Goal: Transaction & Acquisition: Purchase product/service

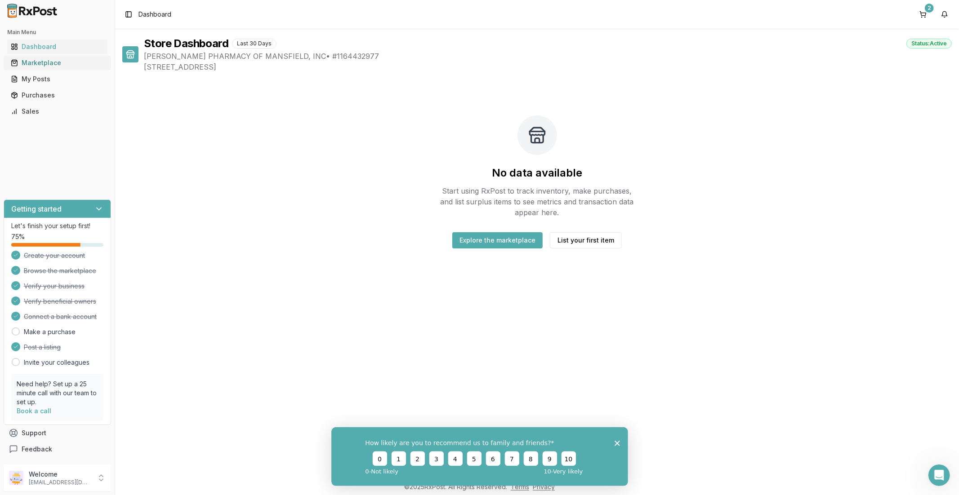
click at [49, 61] on div "Marketplace" at bounding box center [57, 62] width 93 height 9
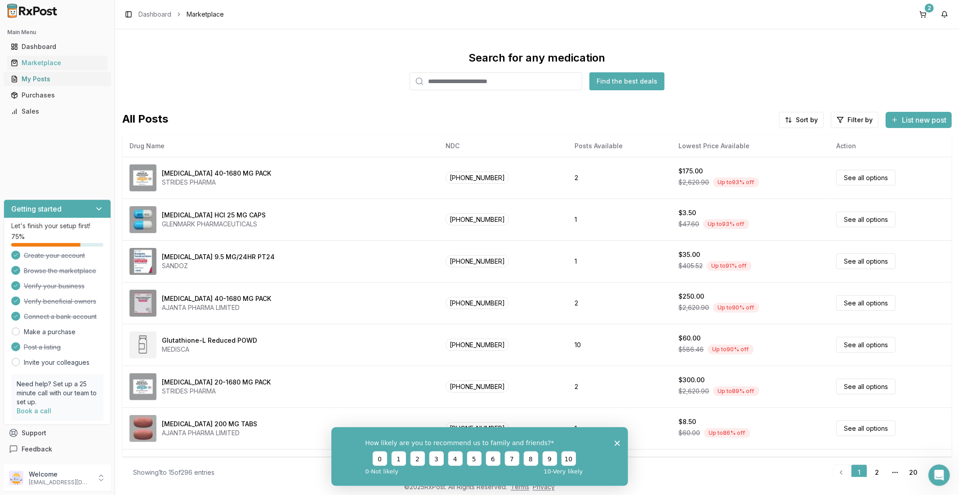
click at [48, 80] on div "My Posts" at bounding box center [57, 79] width 93 height 9
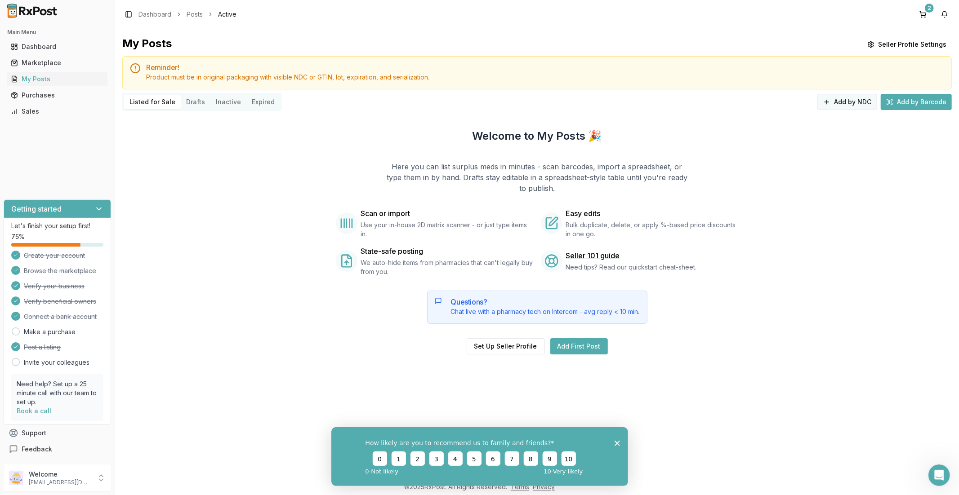
click at [844, 102] on button "Add by NDC" at bounding box center [847, 102] width 60 height 16
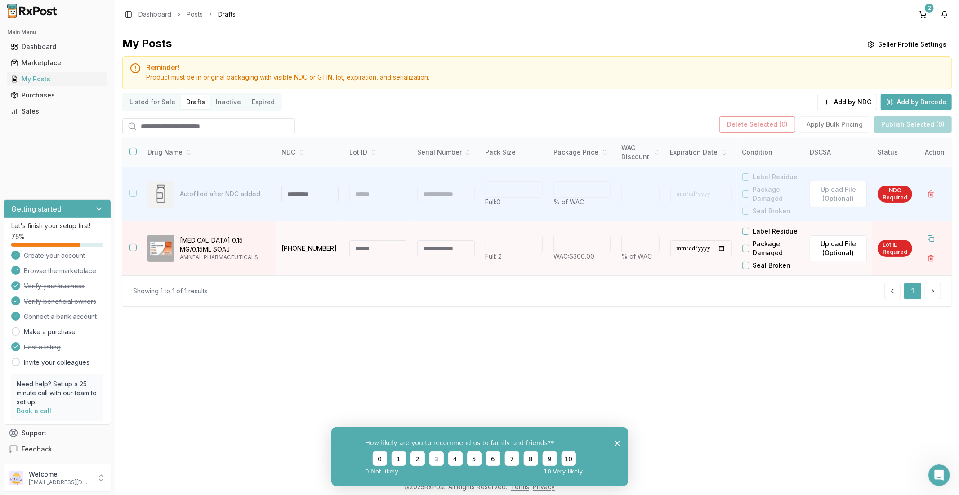
click at [141, 101] on button "Listed for Sale" at bounding box center [152, 102] width 57 height 14
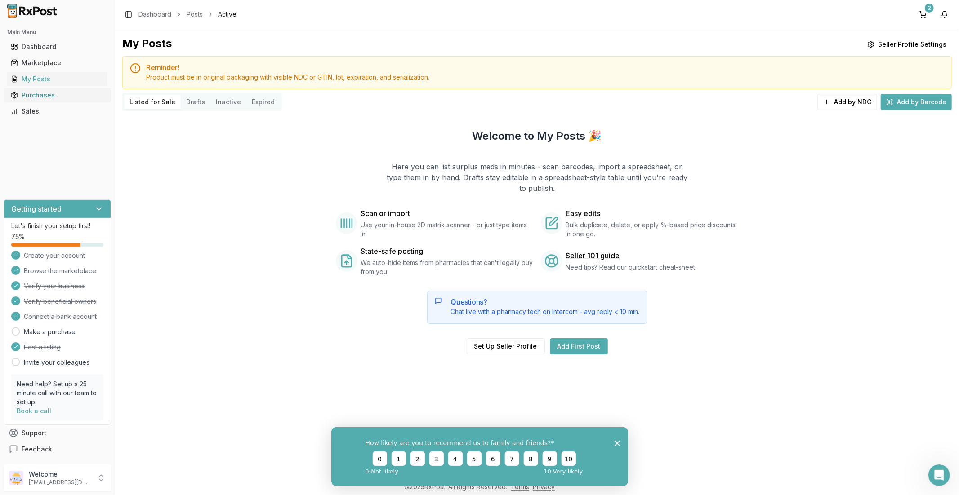
click at [41, 98] on div "Purchases" at bounding box center [57, 95] width 93 height 9
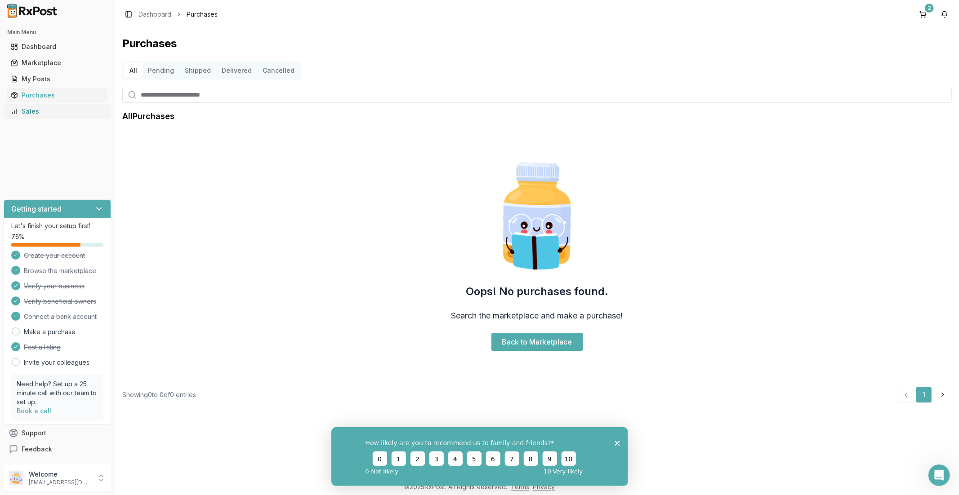
click at [40, 108] on div "Sales" at bounding box center [57, 111] width 93 height 9
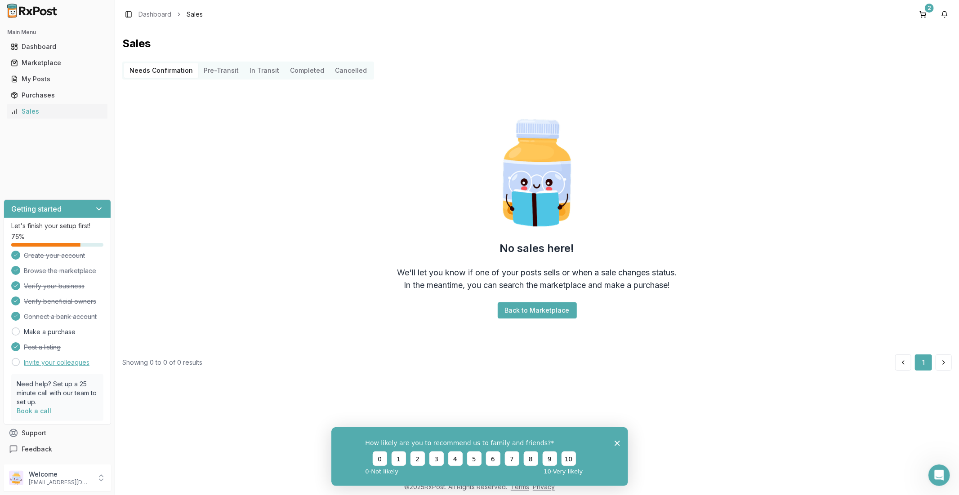
click at [34, 360] on link "Invite your colleagues" at bounding box center [57, 362] width 66 height 9
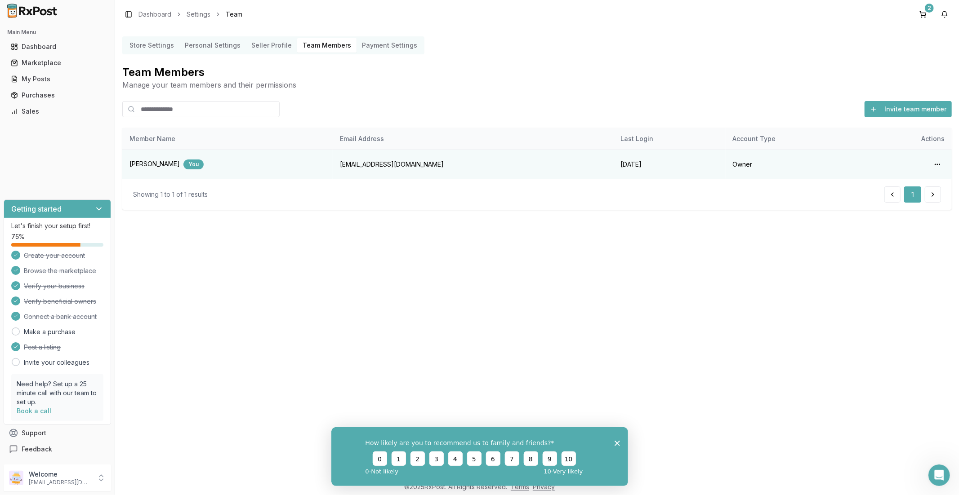
click at [33, 33] on h2 "Main Menu" at bounding box center [57, 32] width 100 height 7
click at [29, 45] on div "Dashboard" at bounding box center [57, 46] width 93 height 9
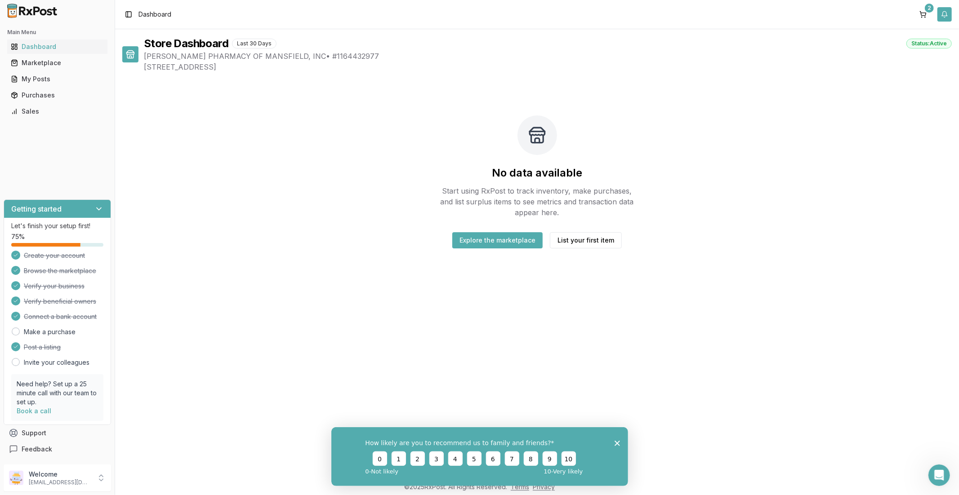
click at [945, 17] on button "button" at bounding box center [944, 14] width 14 height 14
click at [926, 14] on button "2" at bounding box center [923, 14] width 14 height 14
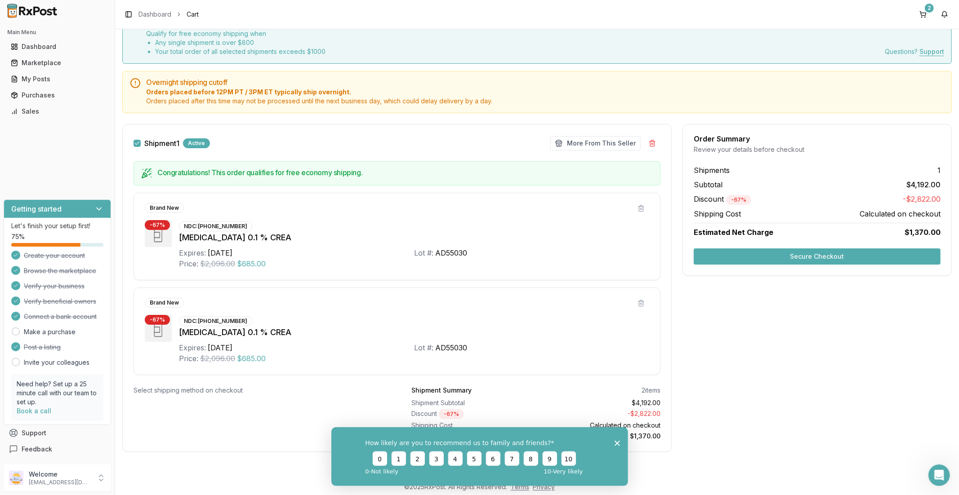
scroll to position [47, 0]
click at [46, 48] on div "Dashboard" at bounding box center [57, 46] width 93 height 9
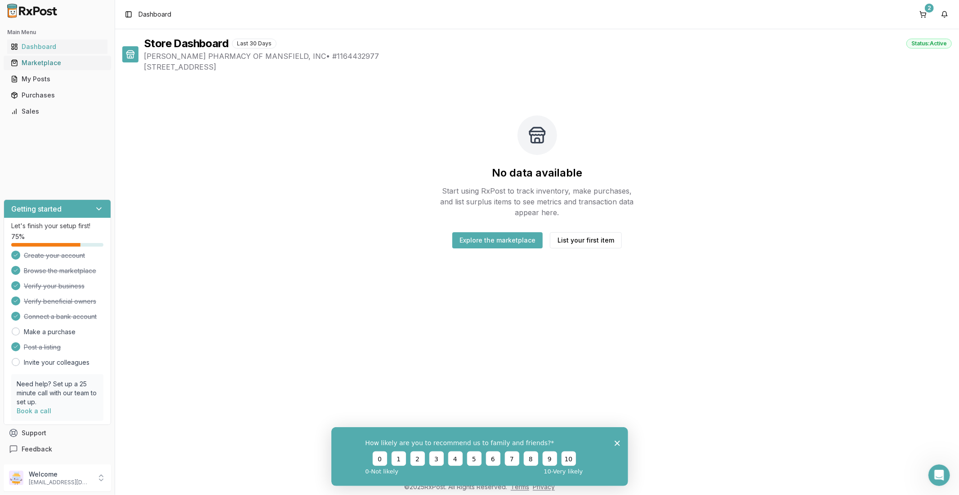
click at [47, 66] on div "Marketplace" at bounding box center [57, 62] width 93 height 9
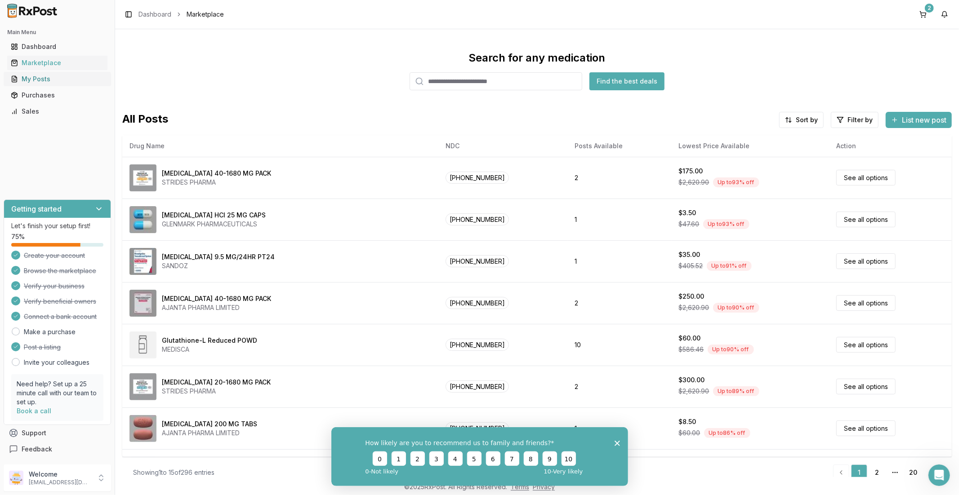
click at [45, 84] on link "My Posts" at bounding box center [57, 79] width 100 height 16
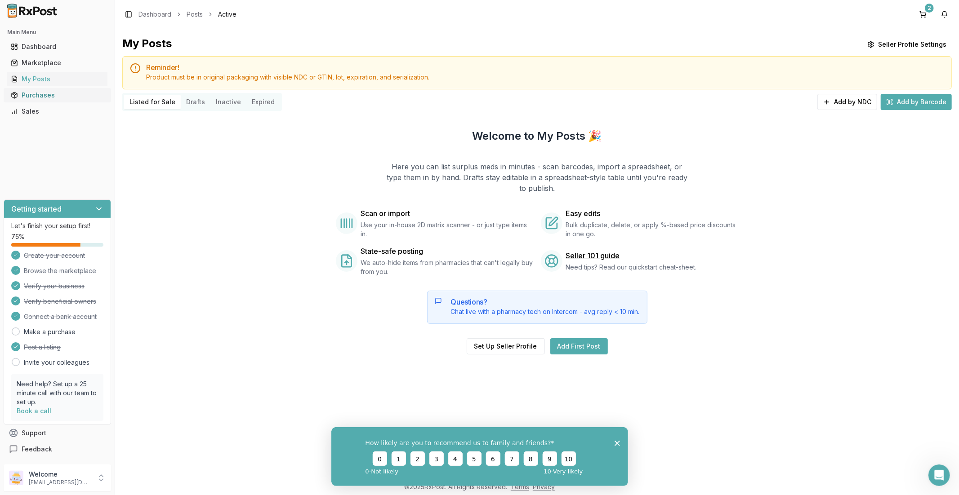
click at [46, 94] on div "Purchases" at bounding box center [57, 95] width 93 height 9
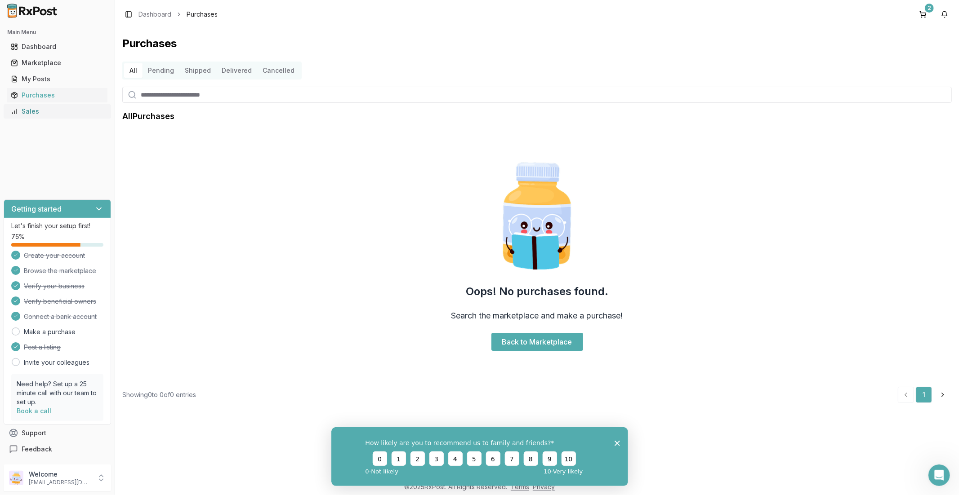
click at [36, 110] on div "Sales" at bounding box center [57, 111] width 93 height 9
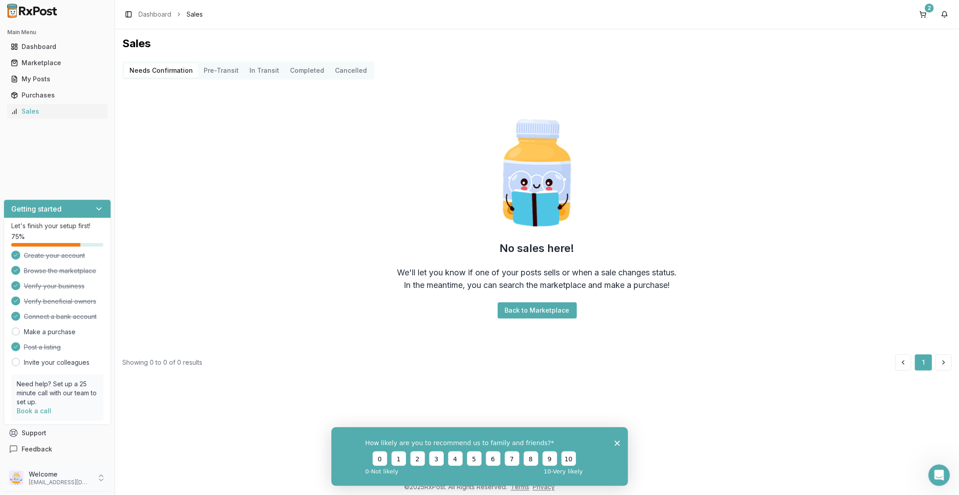
click at [97, 480] on icon at bounding box center [101, 478] width 9 height 9
click at [154, 464] on span "Payment Settings" at bounding box center [162, 465] width 85 height 9
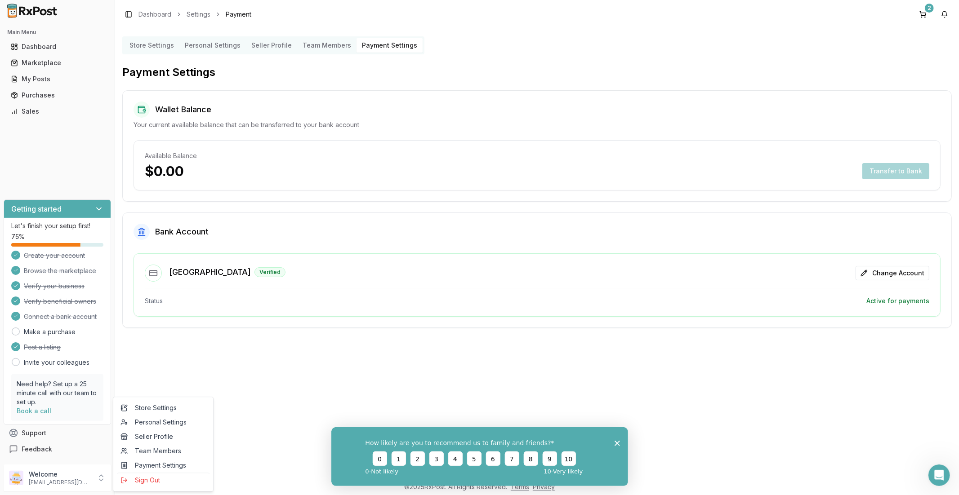
click at [154, 47] on Settings "Store Settings" at bounding box center [151, 45] width 55 height 14
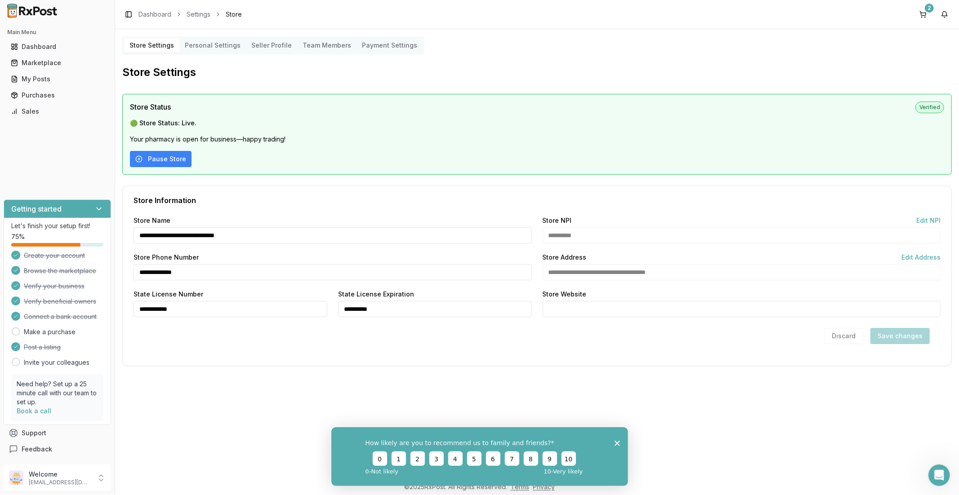
click at [188, 48] on Settings "Personal Settings" at bounding box center [212, 45] width 67 height 14
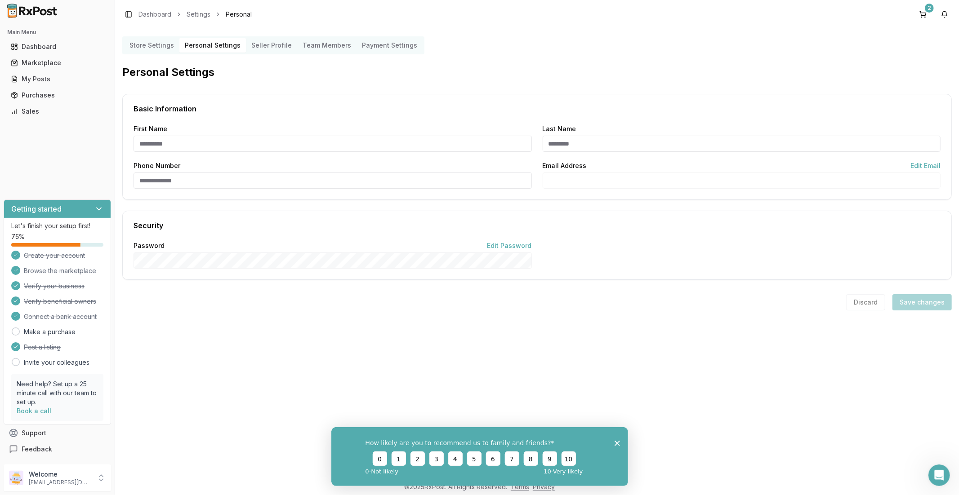
type input "****"
type input "*******"
type input "**********"
click at [254, 49] on Profile "Seller Profile" at bounding box center [271, 45] width 51 height 14
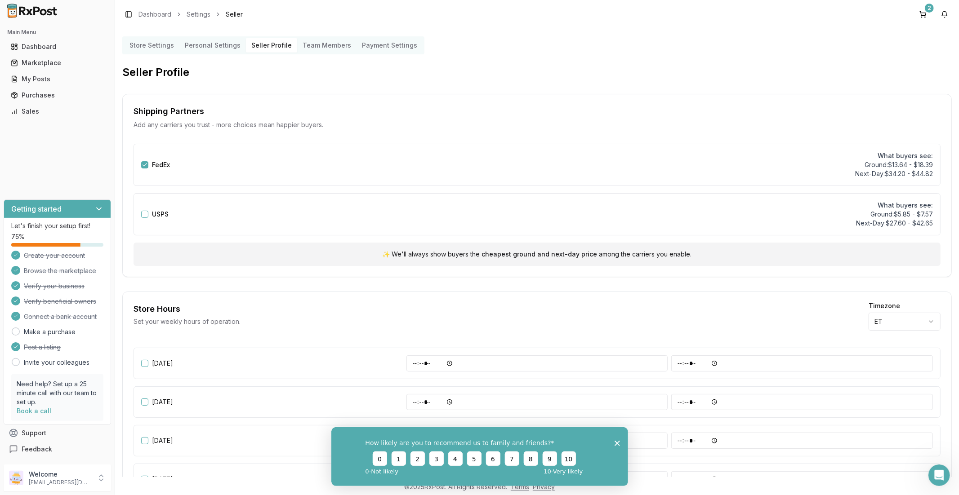
click at [382, 47] on Settings "Payment Settings" at bounding box center [389, 45] width 66 height 14
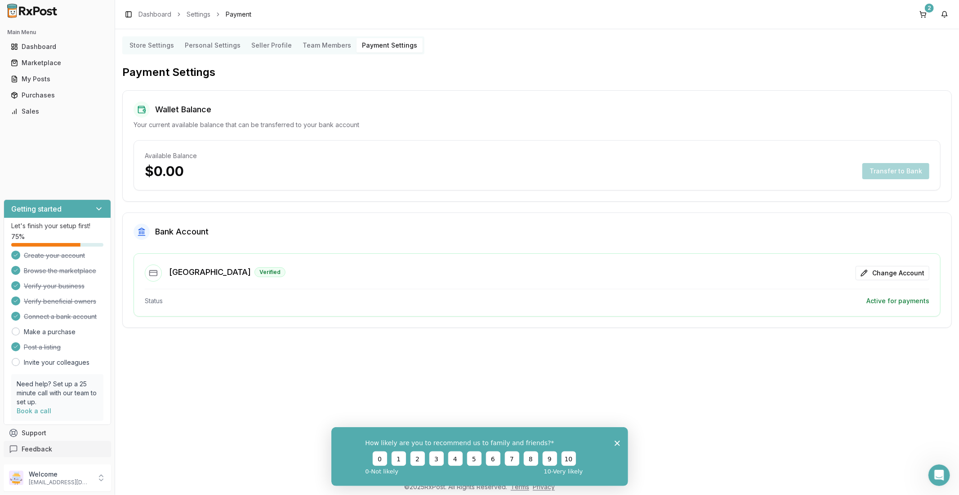
click at [61, 445] on button "Feedback" at bounding box center [57, 449] width 107 height 16
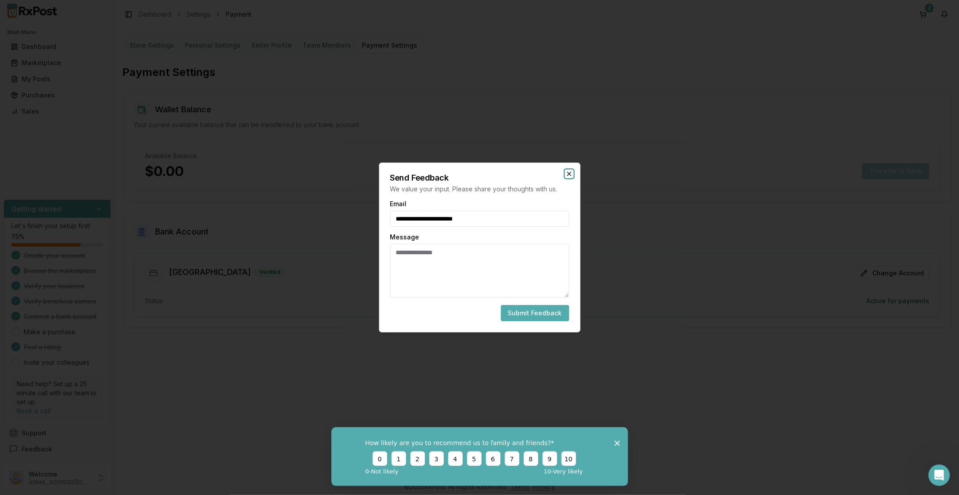
click at [566, 174] on icon "button" at bounding box center [568, 173] width 7 height 7
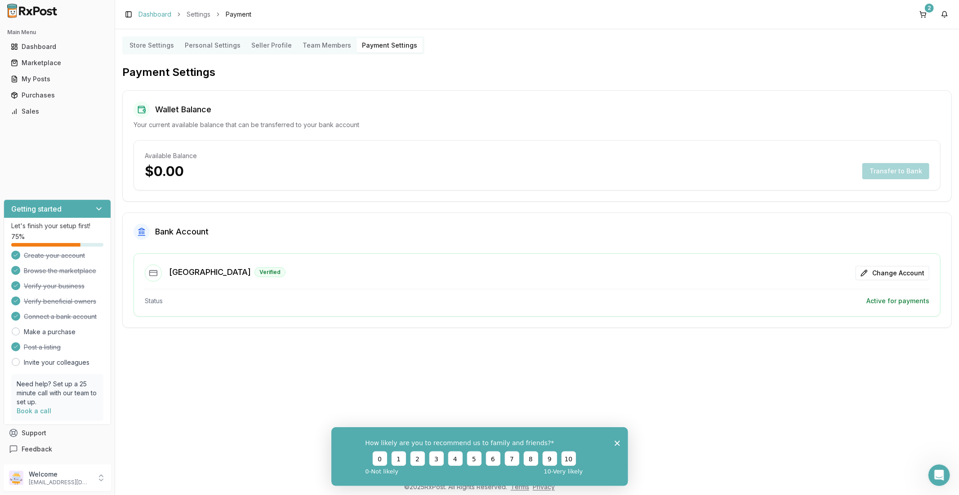
click at [141, 13] on link "Dashboard" at bounding box center [154, 14] width 33 height 9
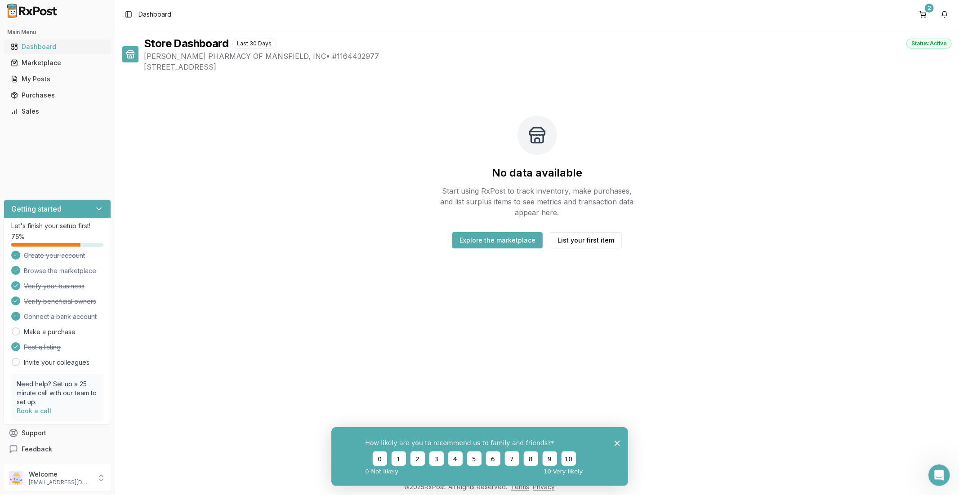
click at [46, 48] on div "Dashboard" at bounding box center [57, 46] width 93 height 9
click at [487, 241] on button "Explore the marketplace" at bounding box center [497, 240] width 90 height 16
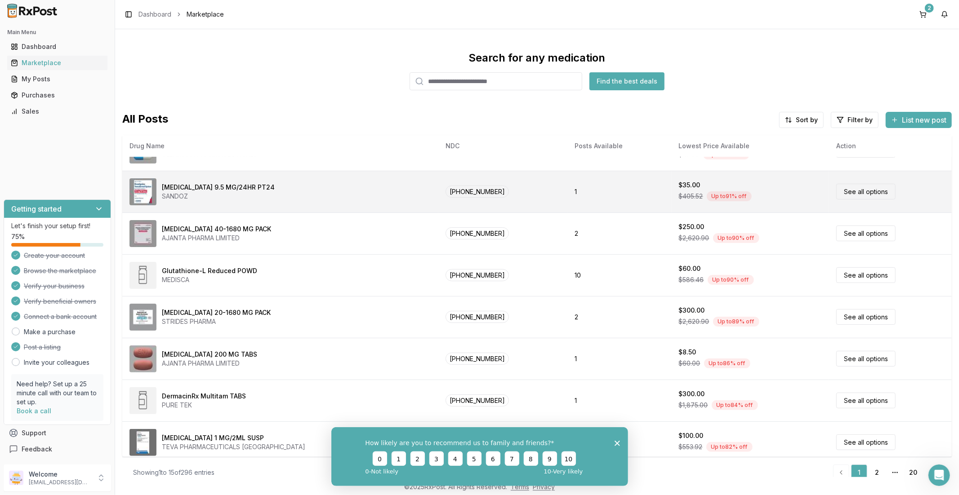
scroll to position [75, 0]
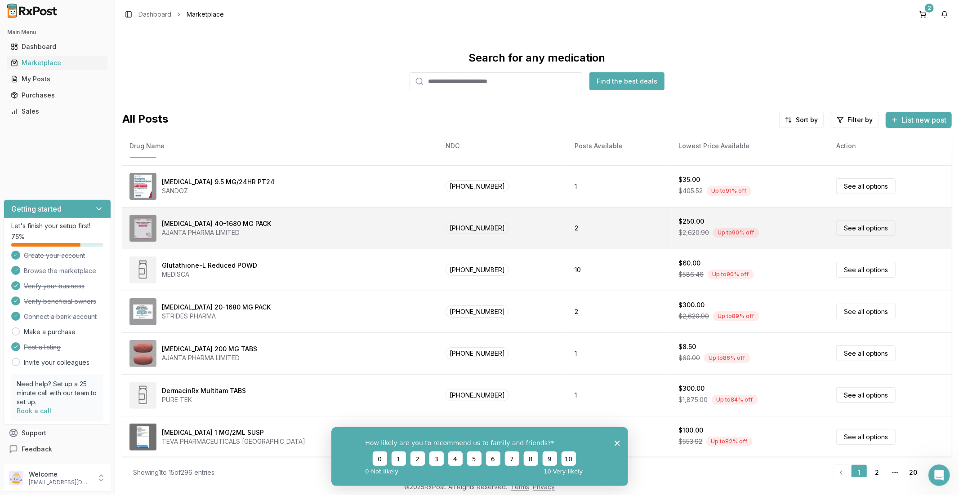
click at [426, 235] on div "Omeprazole-Sodium Bicarbonate 40-1680 MG PACK AJANTA PHARMA LIMITED" at bounding box center [280, 228] width 302 height 27
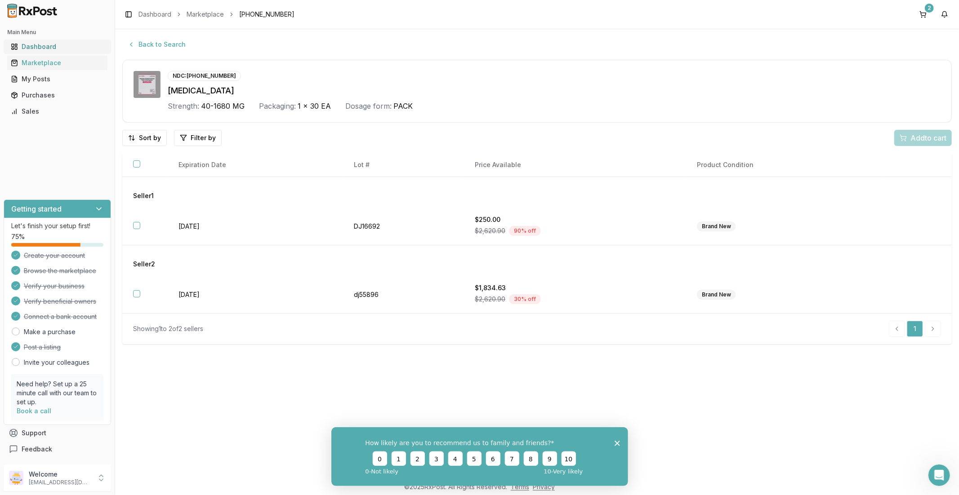
click at [49, 48] on div "Dashboard" at bounding box center [57, 46] width 93 height 9
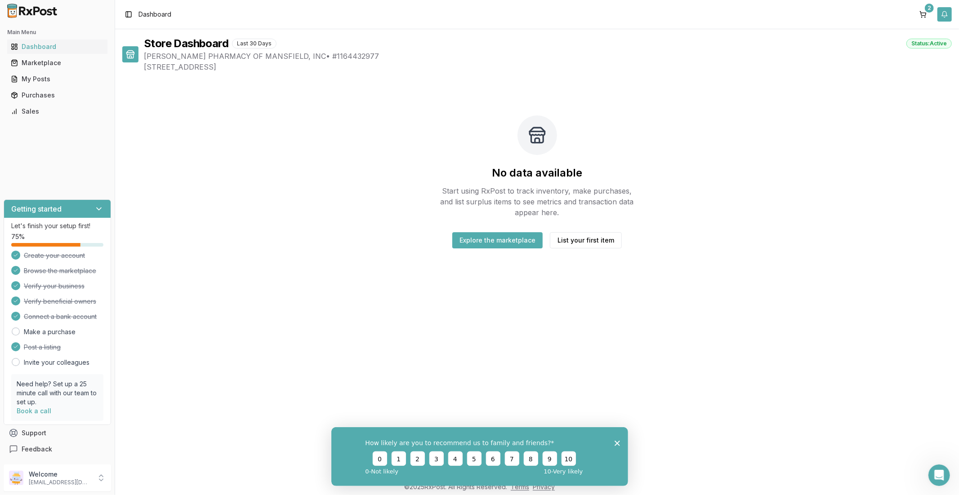
click at [944, 16] on button "button" at bounding box center [944, 14] width 14 height 14
click at [926, 14] on button "2" at bounding box center [923, 14] width 14 height 14
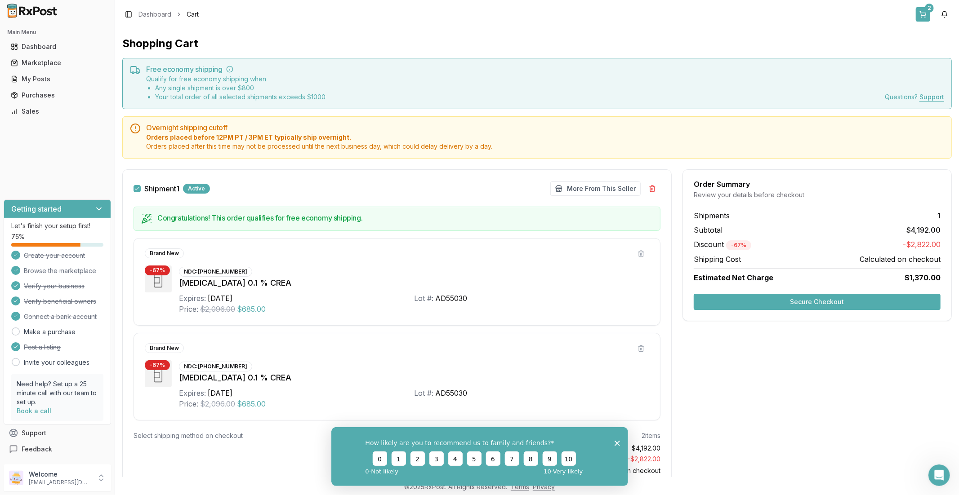
click at [926, 14] on button "2" at bounding box center [923, 14] width 14 height 14
click at [41, 82] on div "My Posts" at bounding box center [57, 79] width 93 height 9
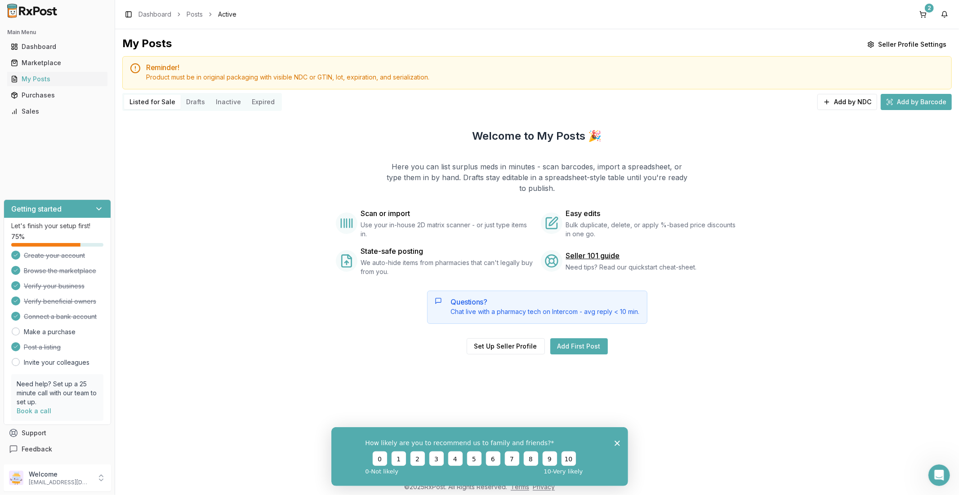
click at [28, 32] on h2 "Main Menu" at bounding box center [57, 32] width 100 height 7
click at [150, 11] on link "Dashboard" at bounding box center [154, 14] width 33 height 9
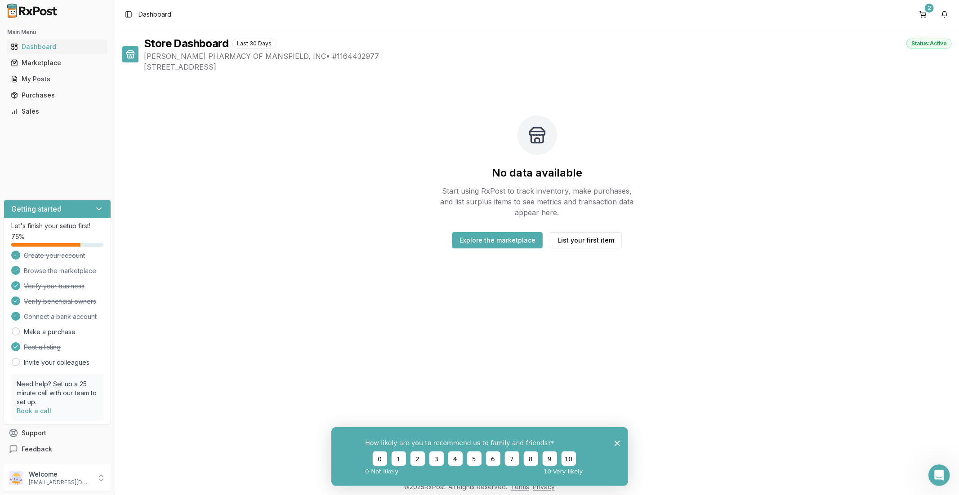
click at [101, 209] on icon at bounding box center [98, 209] width 9 height 9
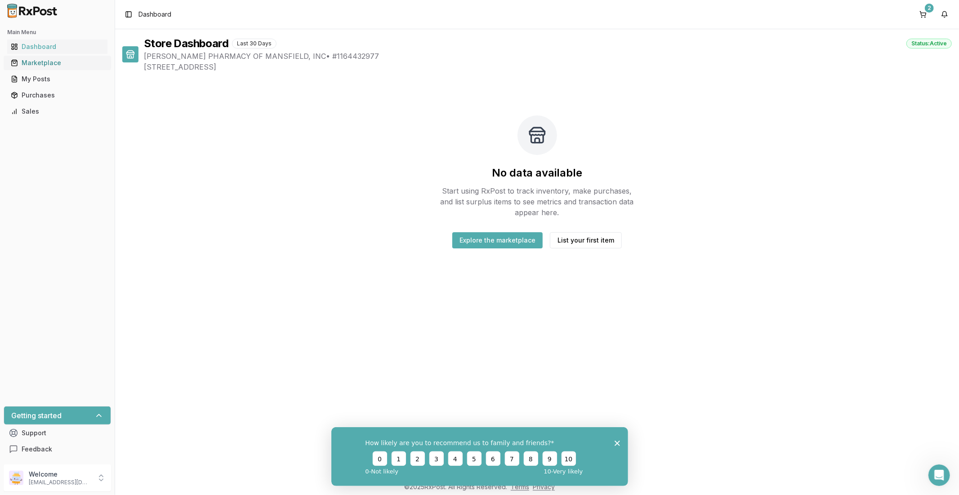
click at [33, 56] on link "Marketplace" at bounding box center [57, 63] width 100 height 16
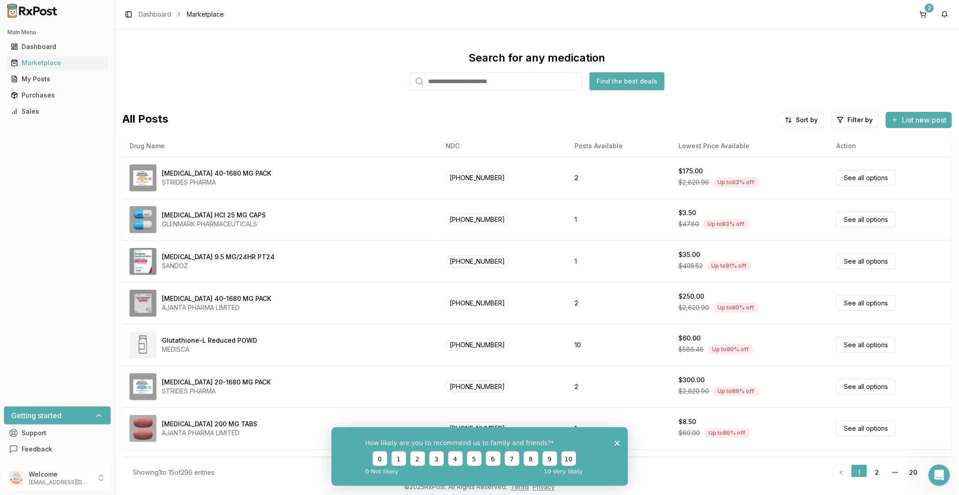
click at [432, 83] on input "search" at bounding box center [495, 81] width 173 height 18
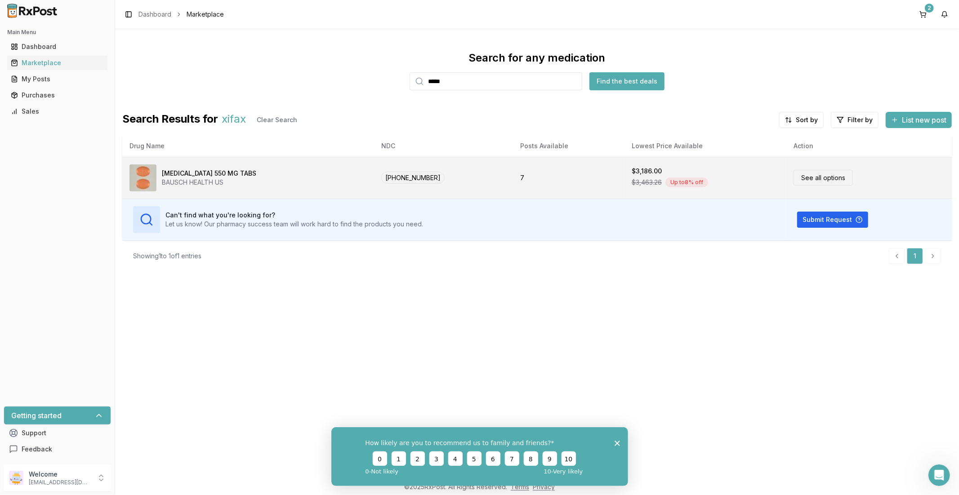
type input "*****"
click at [798, 180] on link "See all options" at bounding box center [822, 178] width 59 height 16
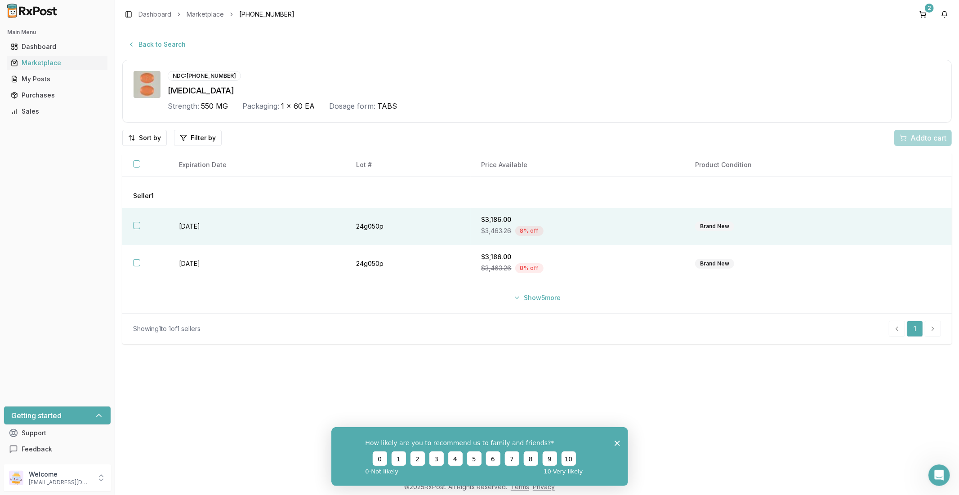
click at [822, 218] on td "Brand New" at bounding box center [784, 226] width 200 height 37
click at [237, 226] on td "[DATE]" at bounding box center [256, 226] width 177 height 37
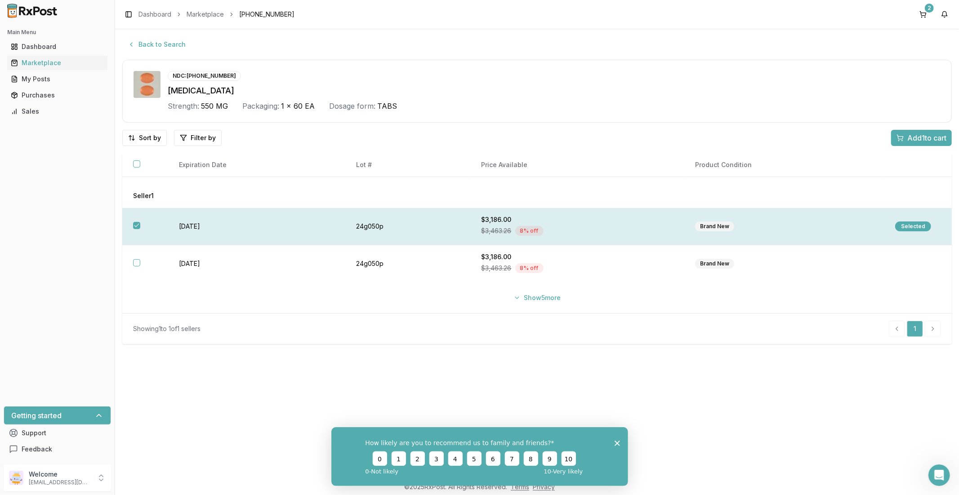
click at [138, 228] on button "button" at bounding box center [136, 225] width 7 height 7
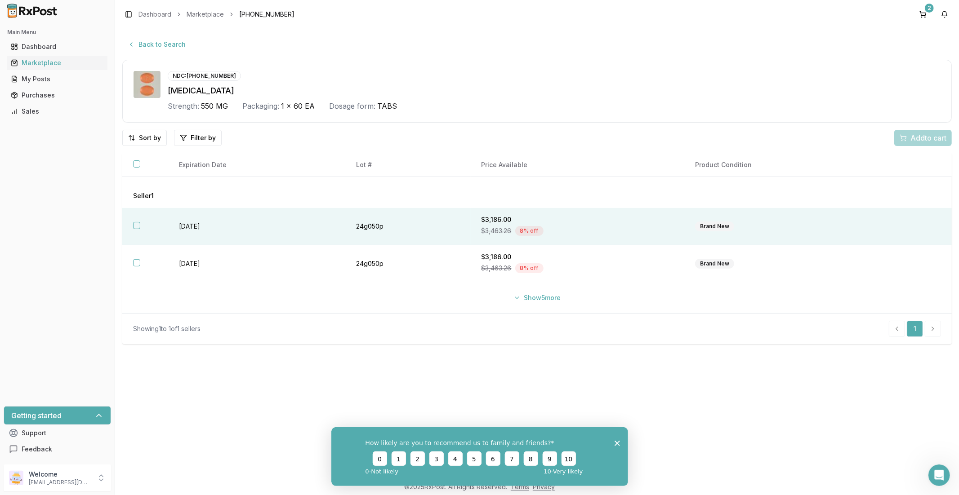
click at [138, 228] on button "button" at bounding box center [136, 225] width 7 height 7
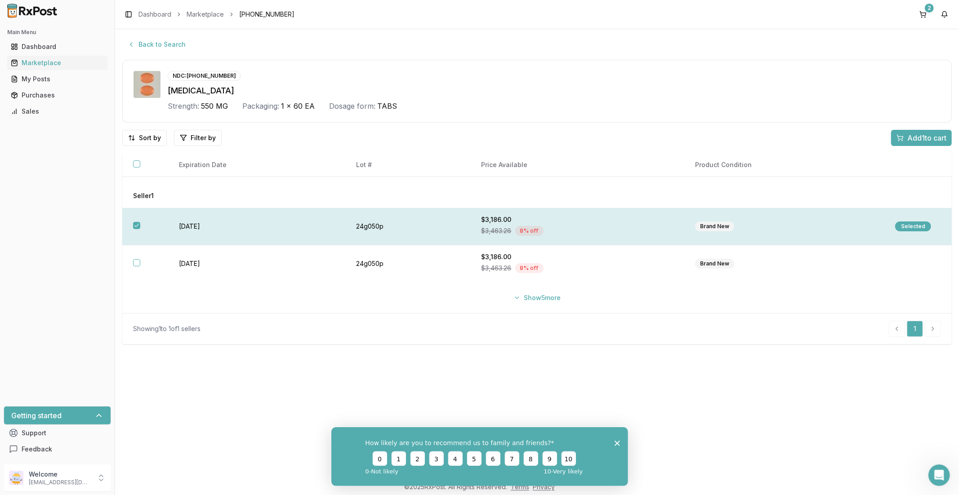
click at [138, 228] on button "button" at bounding box center [136, 225] width 7 height 7
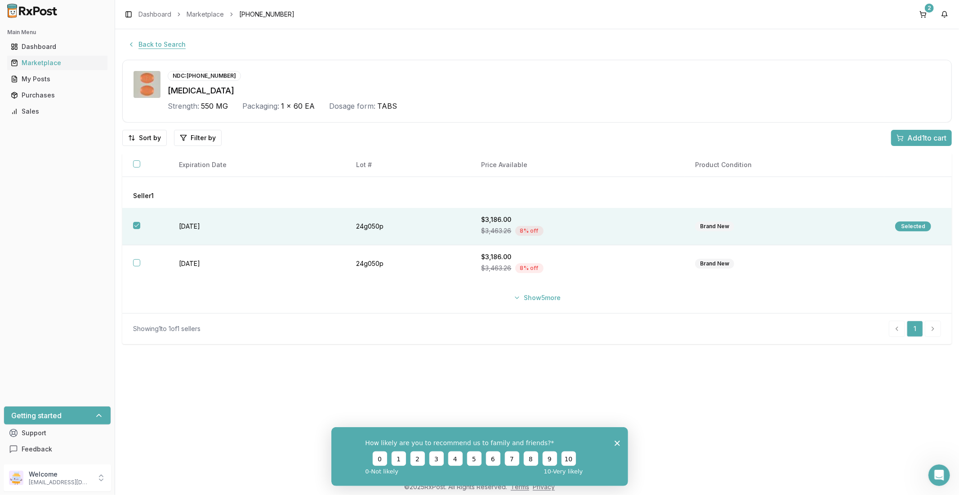
click at [154, 44] on button "Back to Search" at bounding box center [156, 44] width 69 height 16
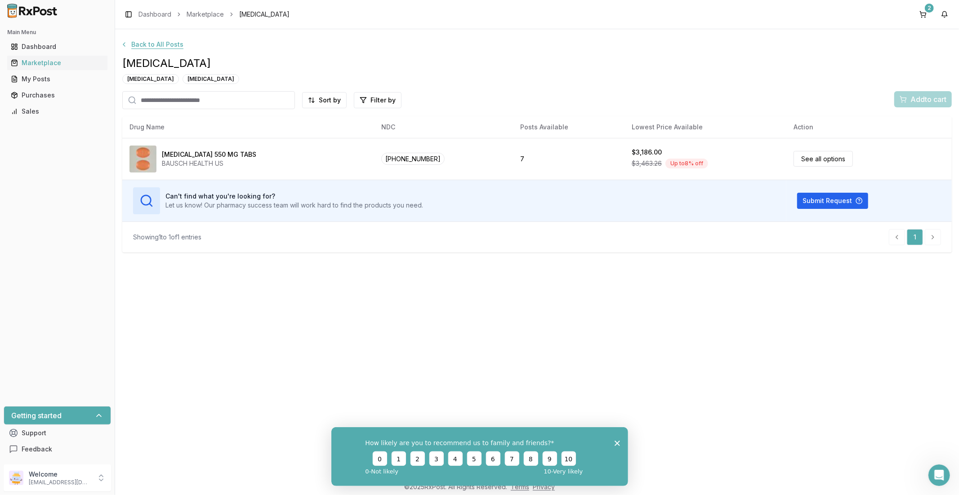
click at [148, 47] on button "Back to All Posts" at bounding box center [152, 44] width 74 height 16
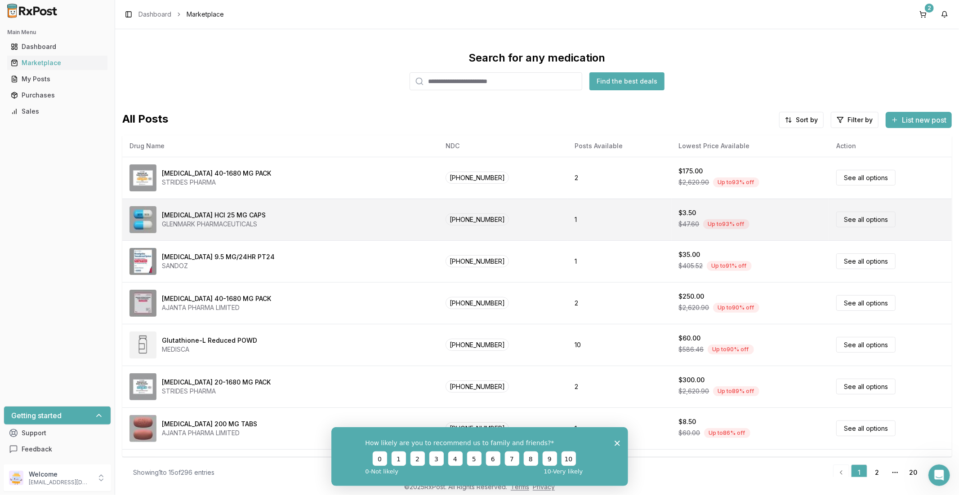
click at [846, 224] on link "See all options" at bounding box center [865, 220] width 59 height 16
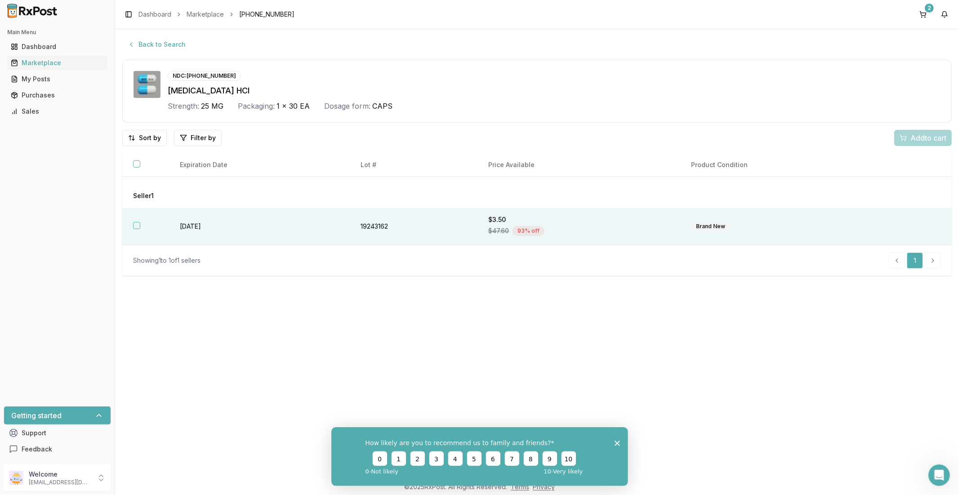
click at [145, 225] on th at bounding box center [145, 226] width 47 height 37
click at [924, 144] on button "Add 1 to cart" at bounding box center [921, 138] width 61 height 16
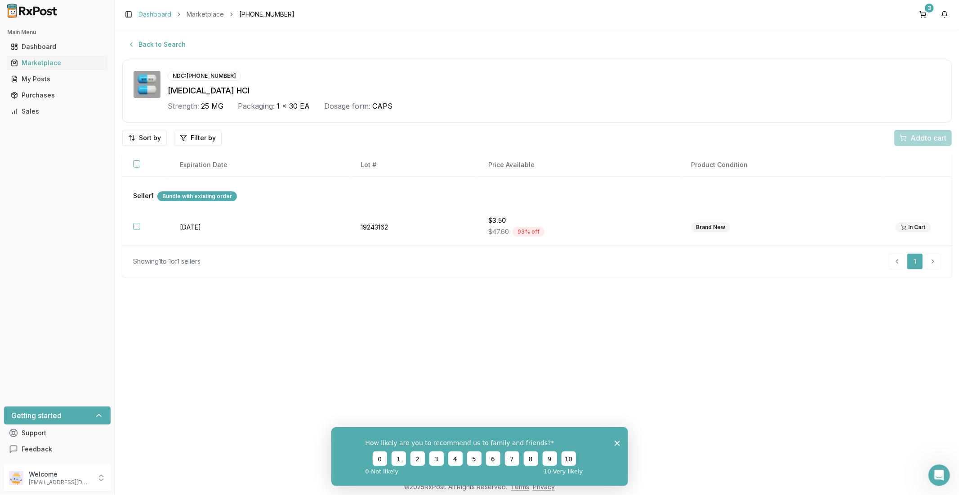
click at [157, 14] on link "Dashboard" at bounding box center [154, 14] width 33 height 9
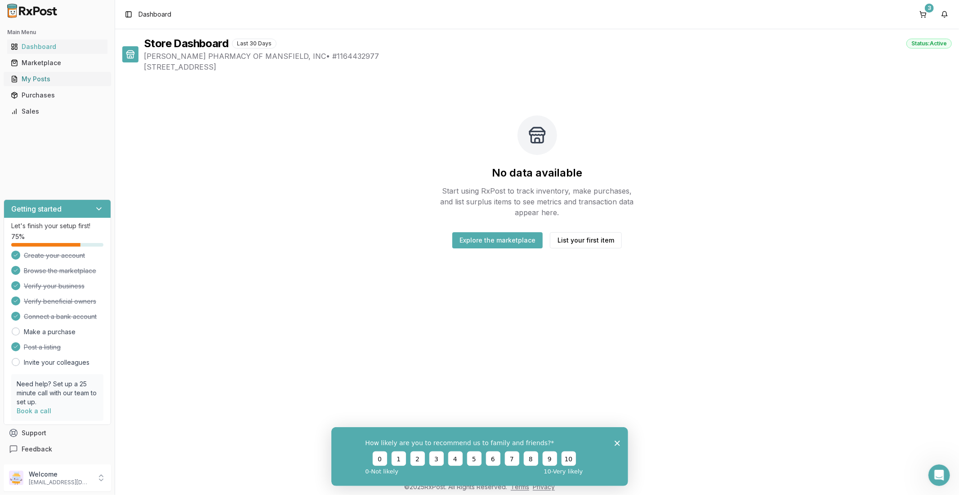
click at [42, 79] on div "My Posts" at bounding box center [57, 79] width 93 height 9
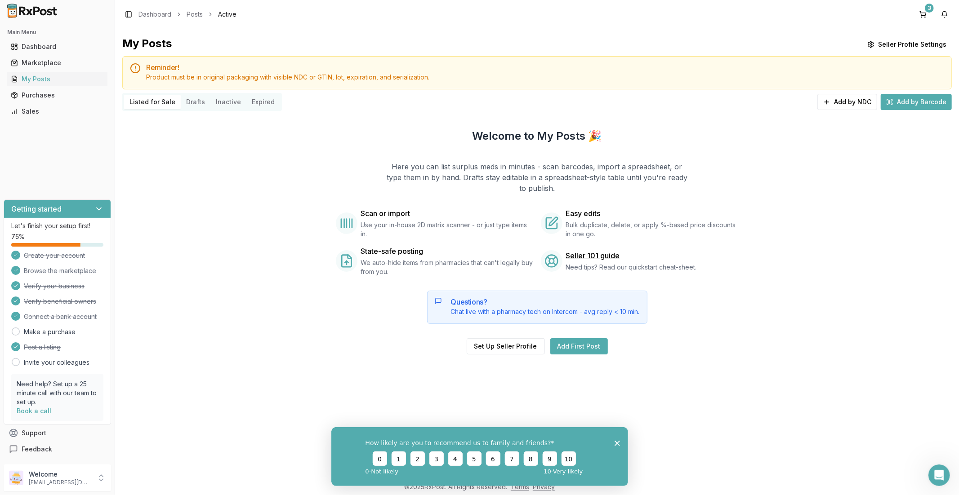
click at [195, 106] on button "Drafts" at bounding box center [196, 102] width 30 height 14
click at [196, 103] on button "Drafts" at bounding box center [196, 102] width 30 height 14
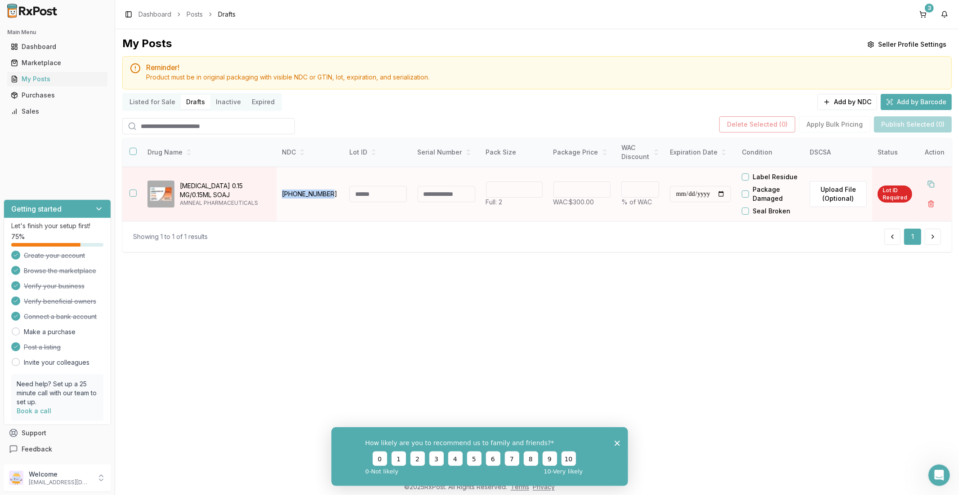
drag, startPoint x: 324, startPoint y: 193, endPoint x: 282, endPoint y: 193, distance: 42.3
click at [282, 193] on p "00115-1695-49" at bounding box center [310, 194] width 57 height 9
copy p "00115-1695-49"
